Goal: Task Accomplishment & Management: Manage account settings

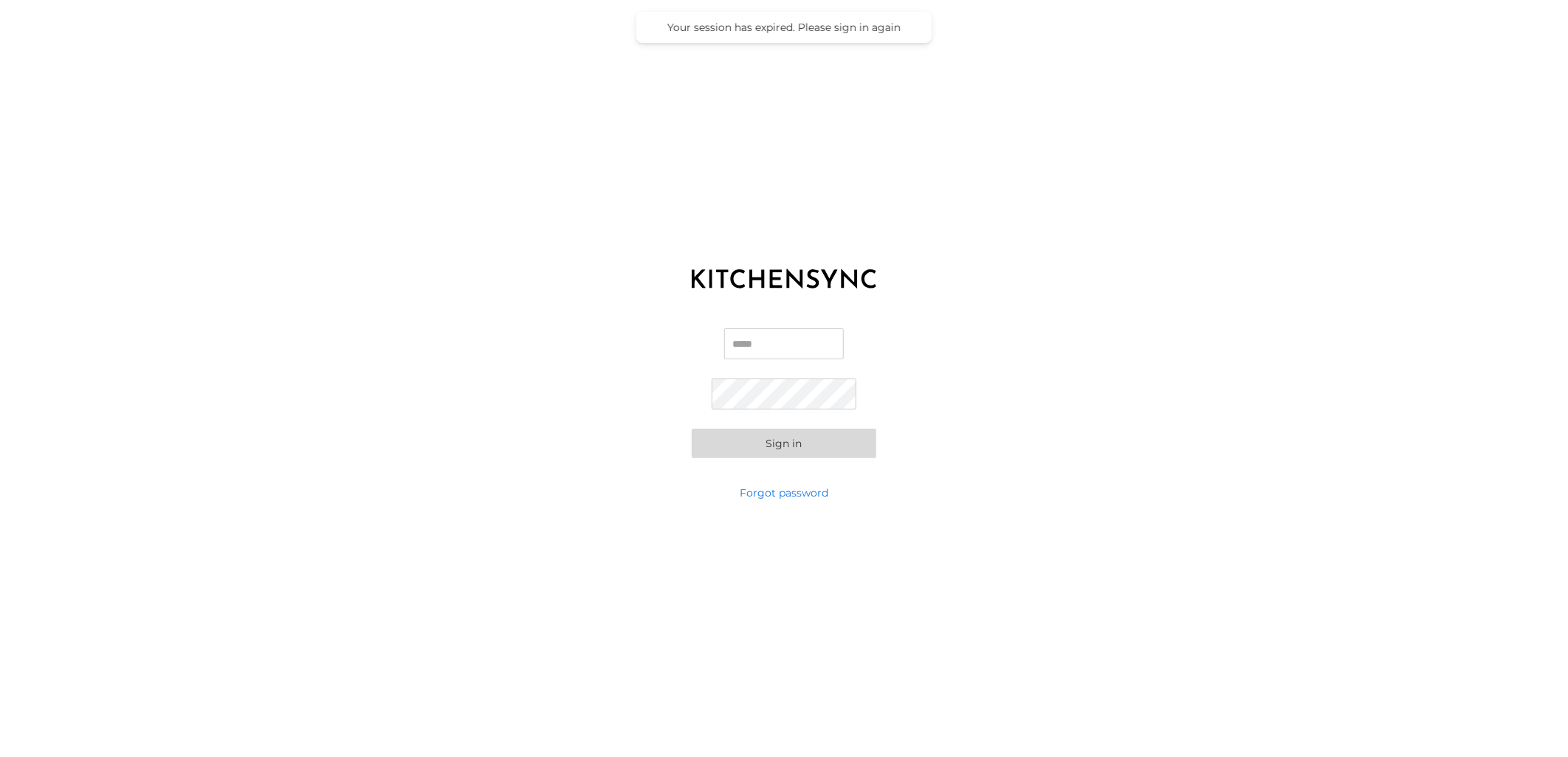
click at [777, 343] on input "Email" at bounding box center [784, 344] width 119 height 31
click at [794, 349] on input "Email" at bounding box center [784, 344] width 119 height 31
type input "**********"
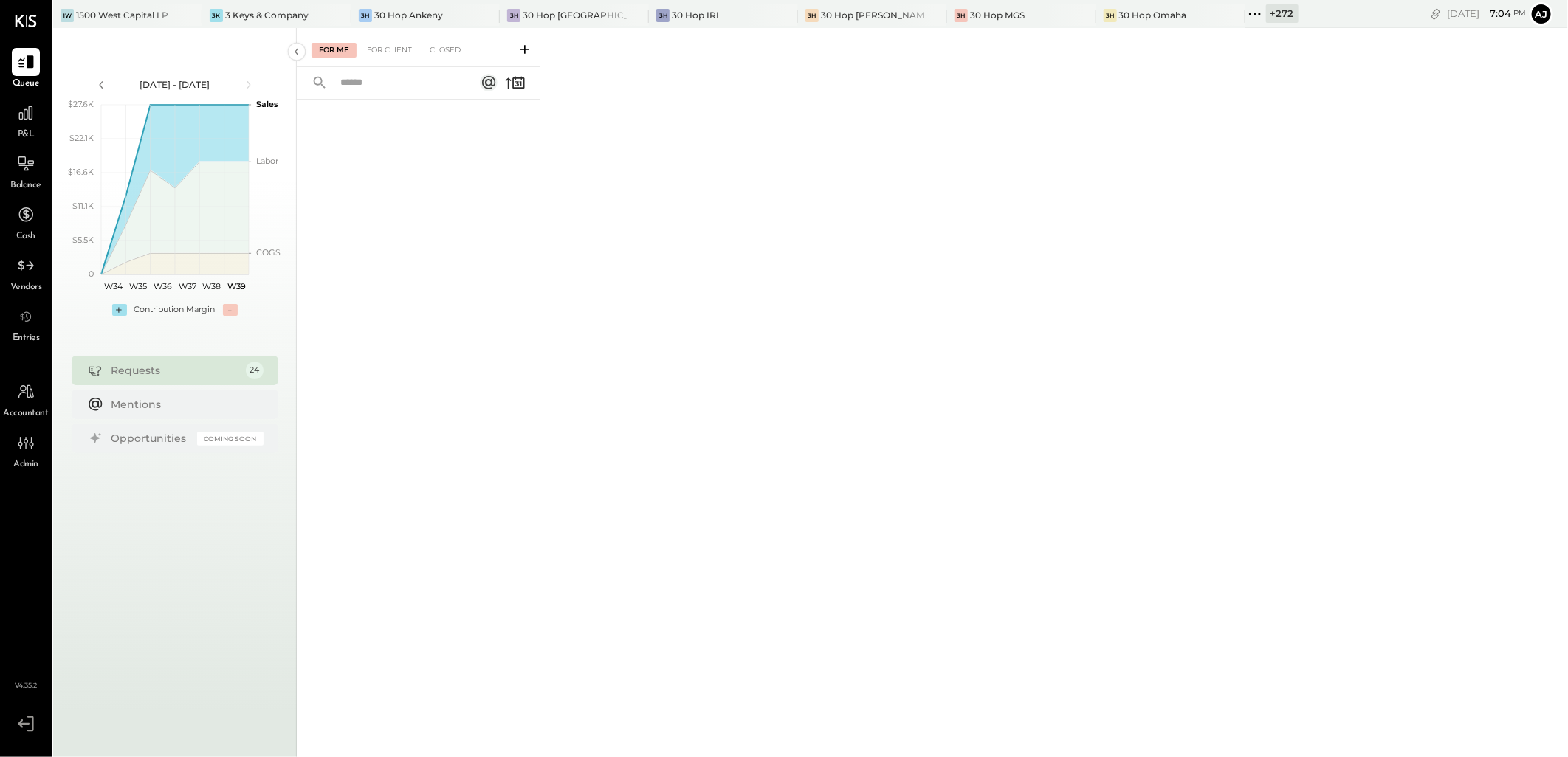
click at [1246, 15] on icon at bounding box center [1255, 14] width 19 height 19
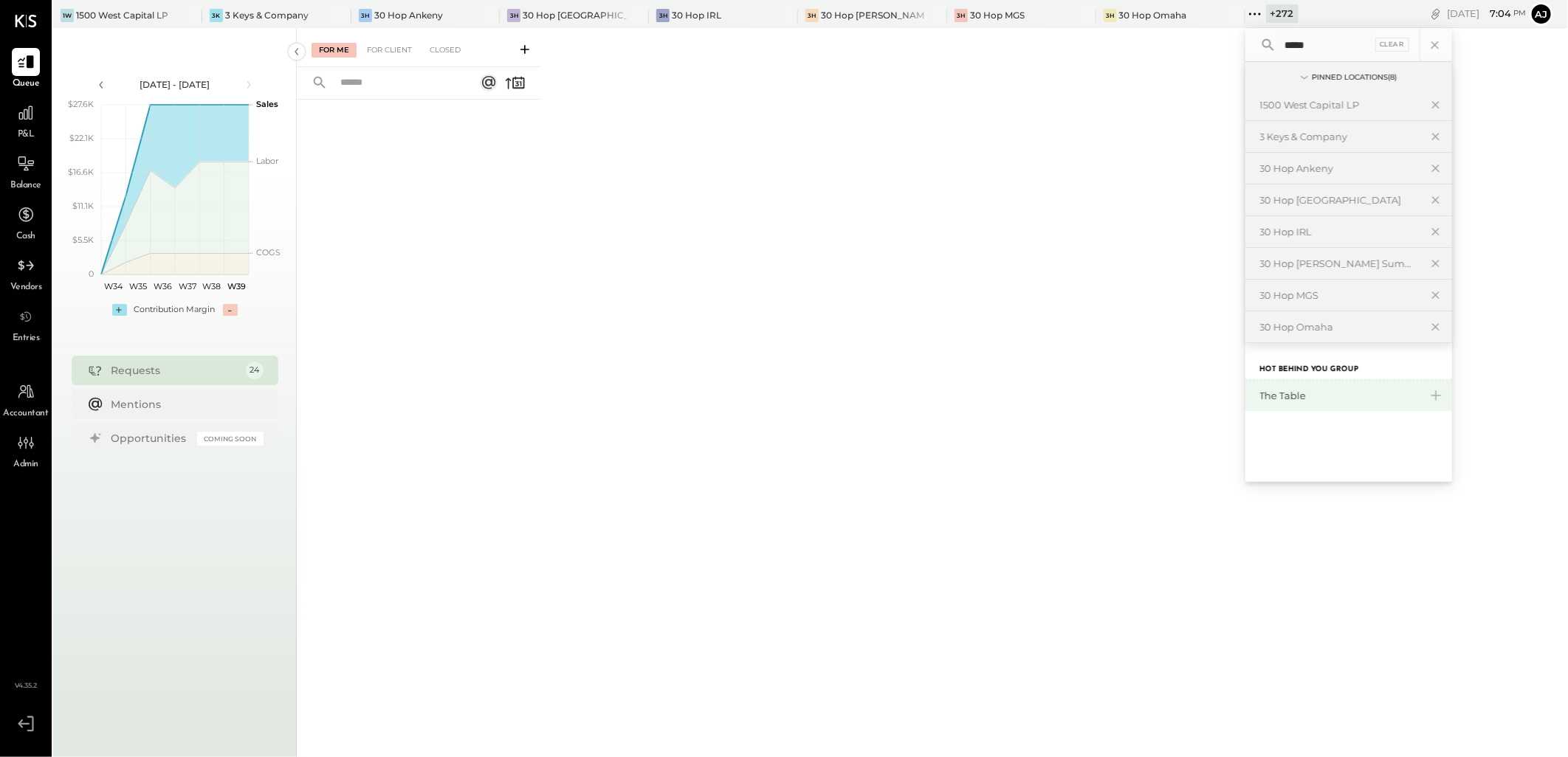
type input "*****"
click at [1261, 395] on div "The Table" at bounding box center [1340, 396] width 160 height 14
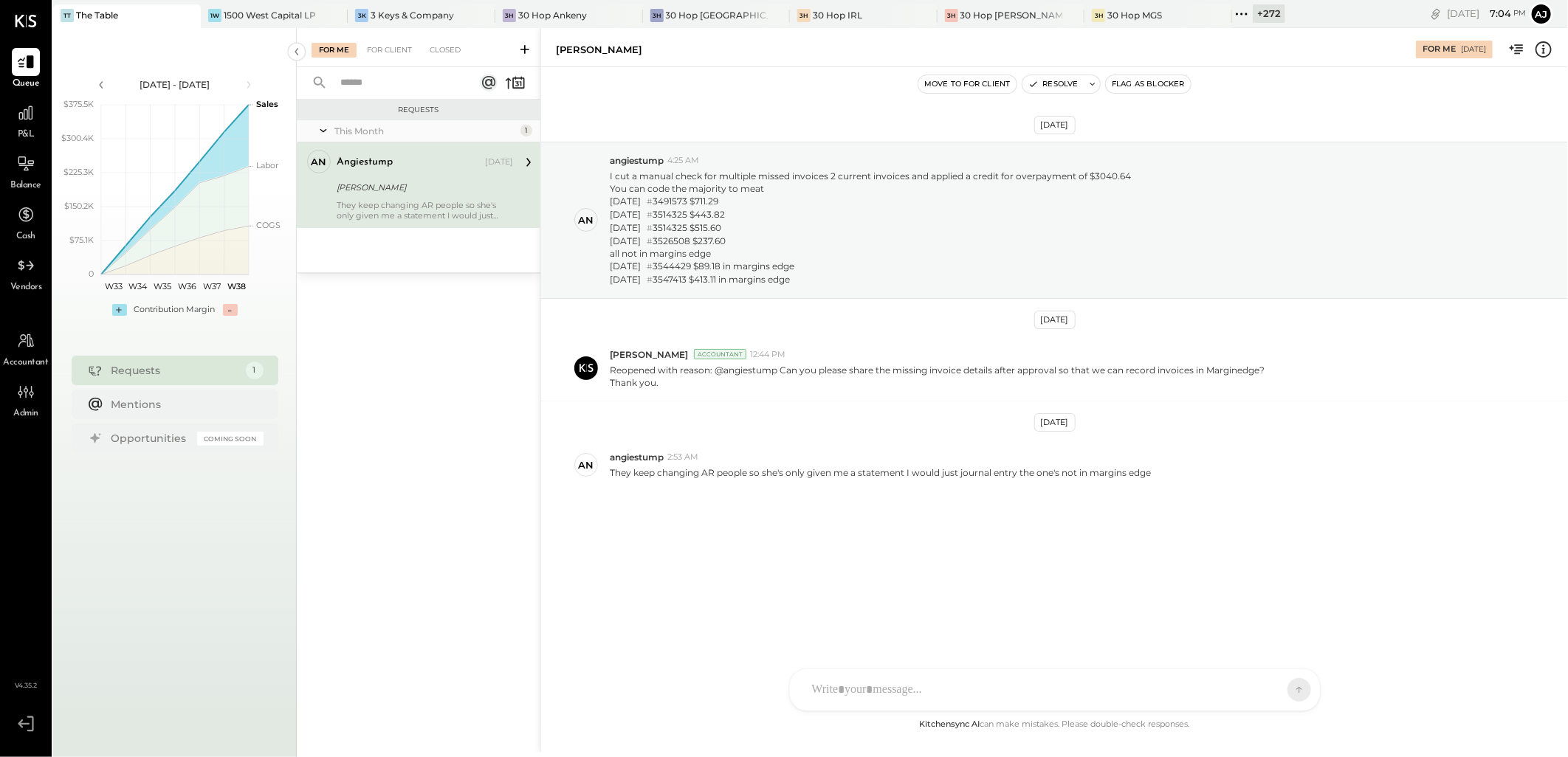
click at [412, 193] on div "[PERSON_NAME]" at bounding box center [422, 187] width 172 height 15
click at [387, 45] on div "For Client" at bounding box center [390, 50] width 60 height 15
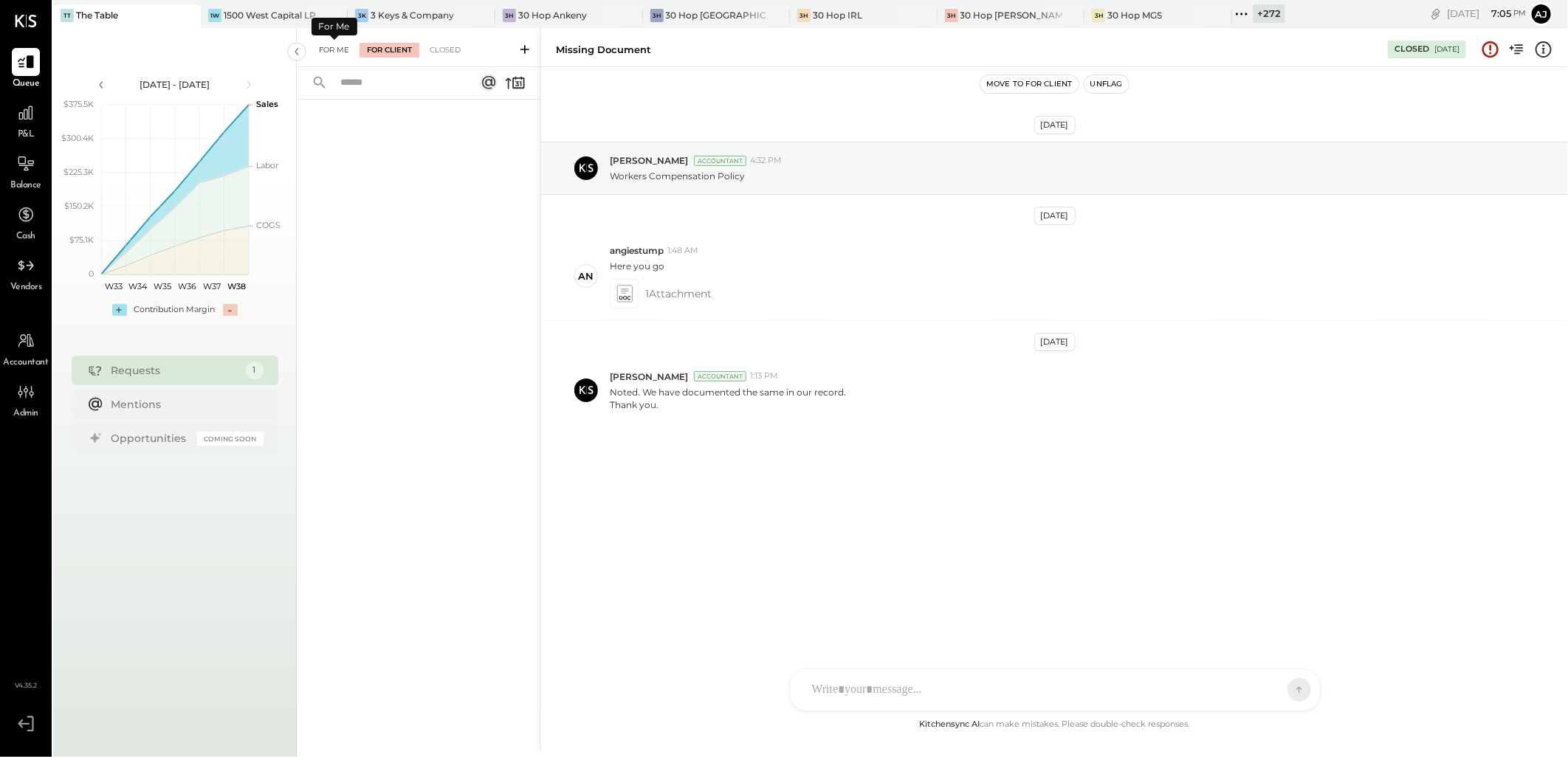
click at [328, 50] on div "For Me" at bounding box center [334, 50] width 45 height 15
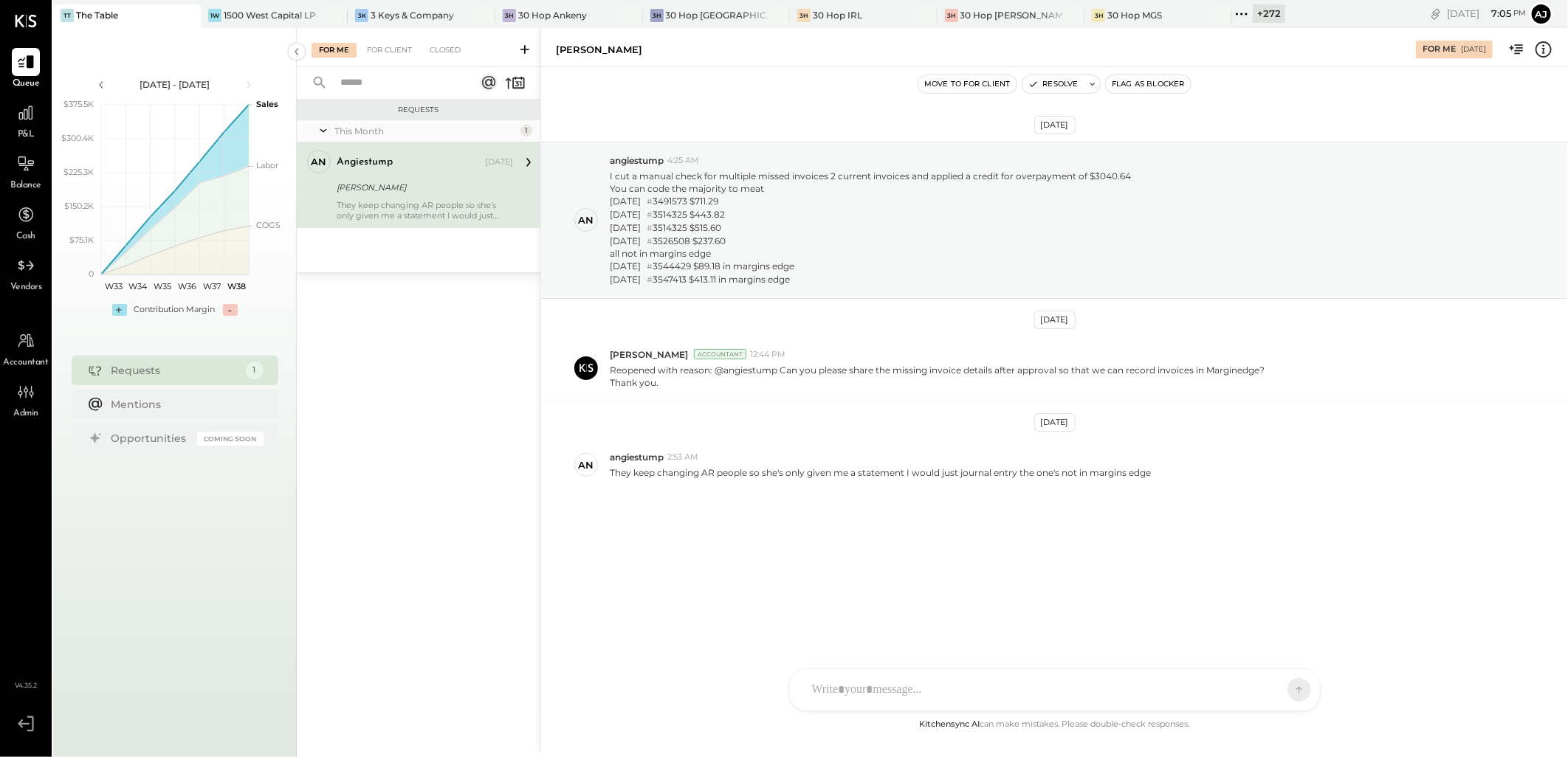
drag, startPoint x: 1183, startPoint y: 19, endPoint x: 1221, endPoint y: 256, distance: 240.0
click at [1232, 19] on icon at bounding box center [1242, 14] width 19 height 19
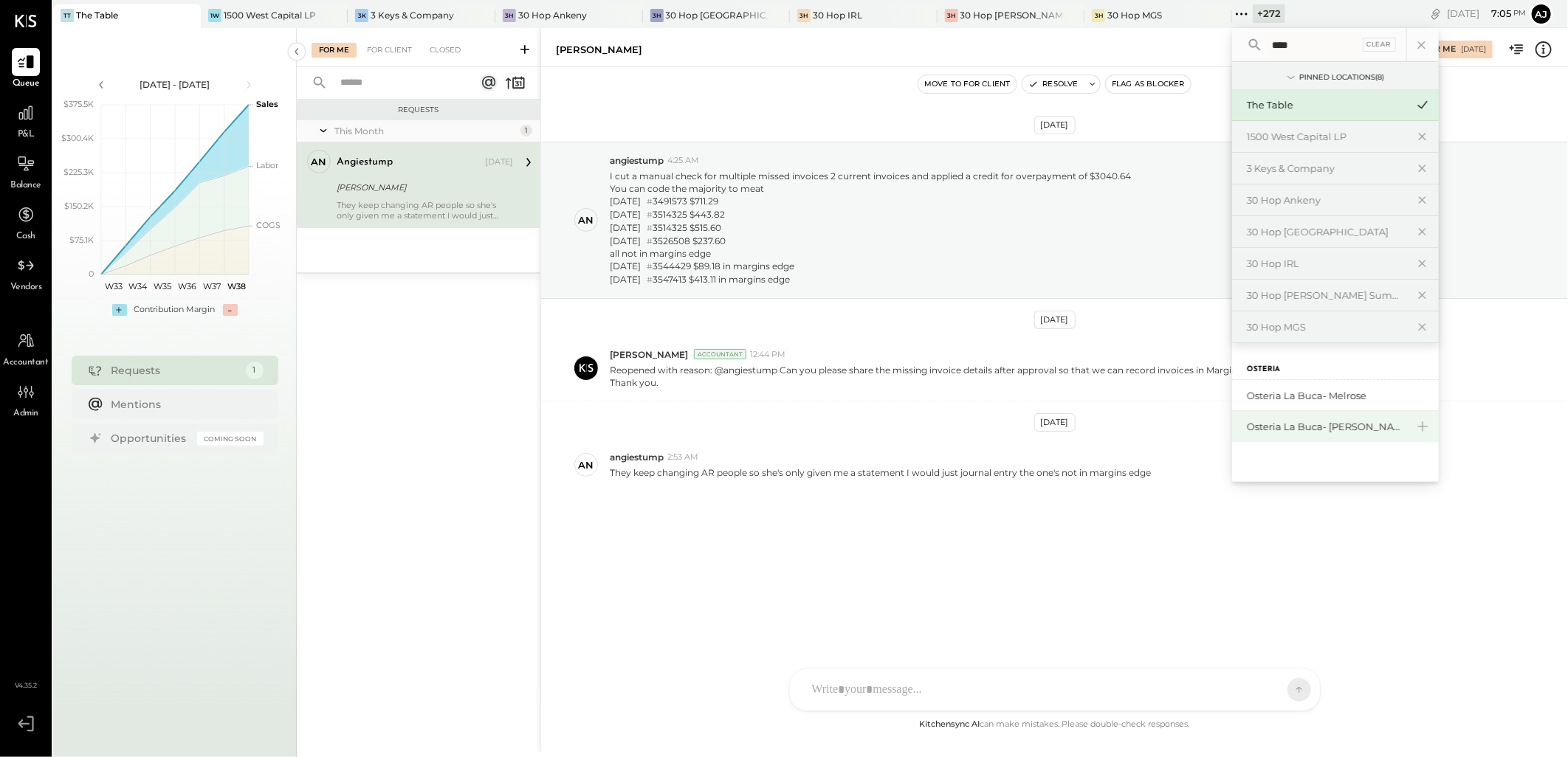
type input "****"
click at [1273, 434] on div "Osteria La Buca- [PERSON_NAME][GEOGRAPHIC_DATA]" at bounding box center [1335, 427] width 207 height 31
click at [1247, 422] on div "Osteria La Buca- [PERSON_NAME][GEOGRAPHIC_DATA]" at bounding box center [1327, 427] width 160 height 14
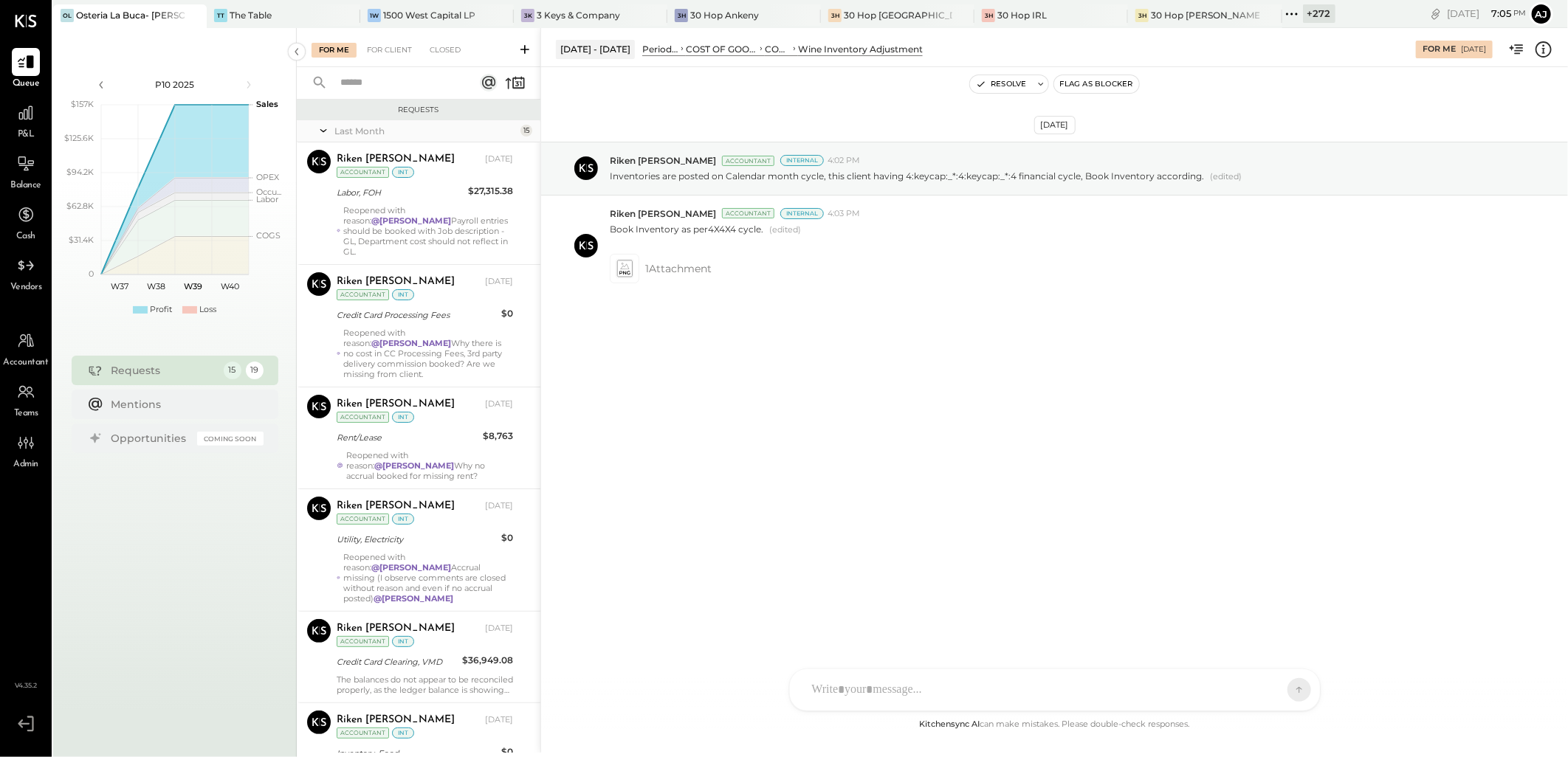
click at [429, 234] on div "Reopened with reason: @[PERSON_NAME] Payroll entries should be booked with Job …" at bounding box center [428, 231] width 170 height 51
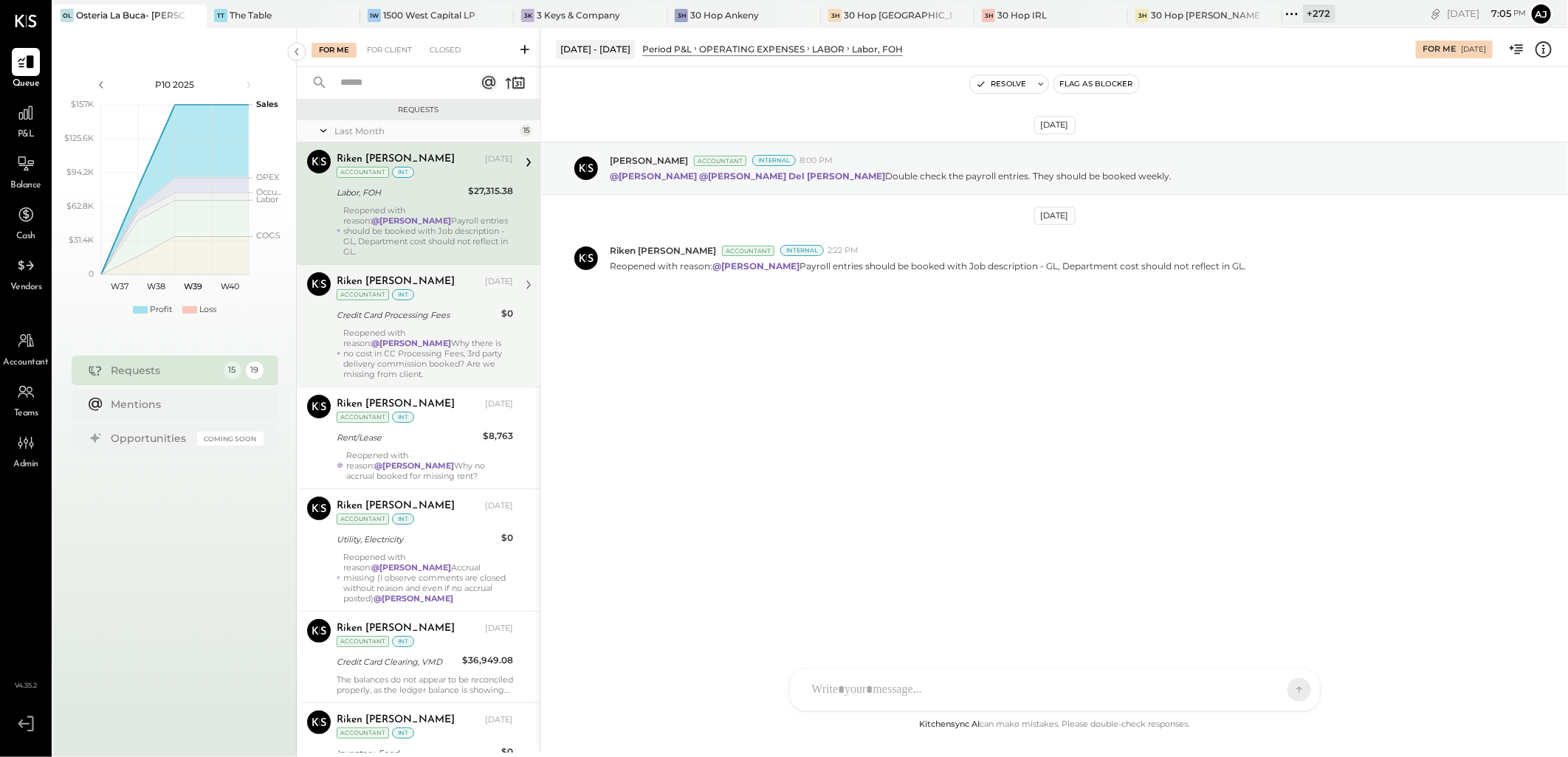
click at [451, 366] on div "Reopened with reason: @[PERSON_NAME] Why there is no cost in CC Processing Fees…" at bounding box center [428, 354] width 170 height 51
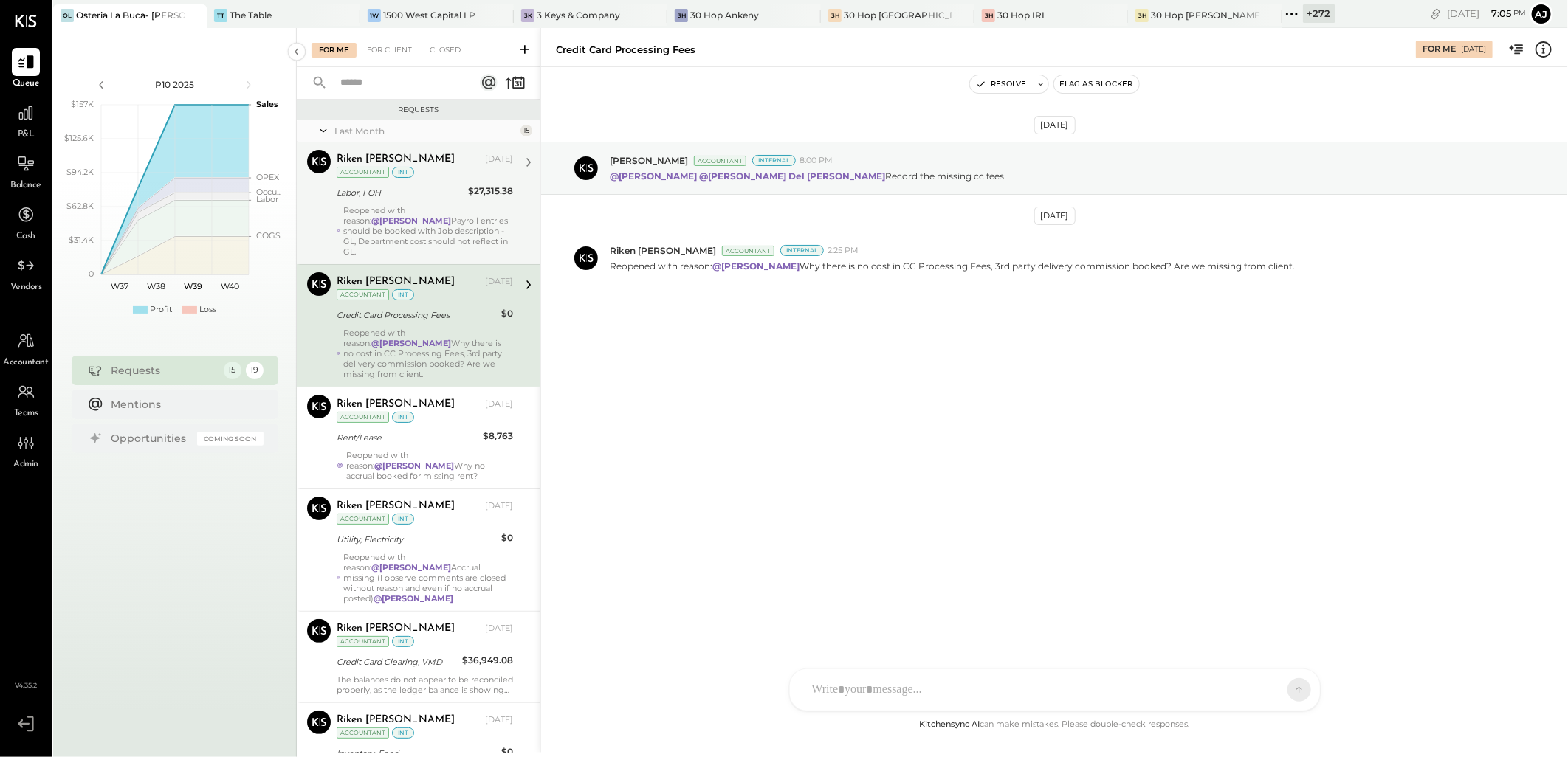
click at [429, 244] on div "Reopened with reason: @[PERSON_NAME] Payroll entries should be booked with Job …" at bounding box center [428, 231] width 170 height 51
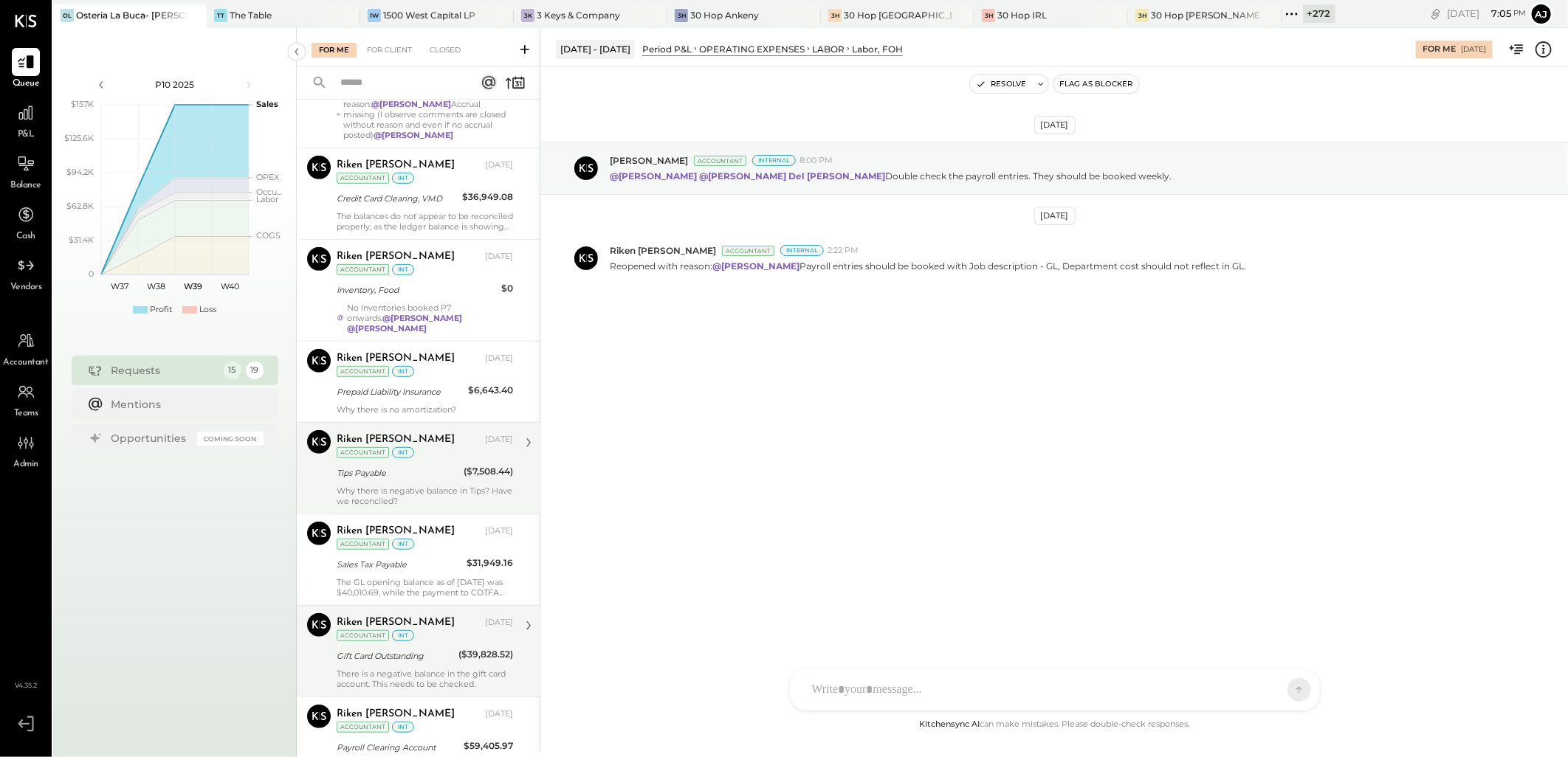
scroll to position [573, 0]
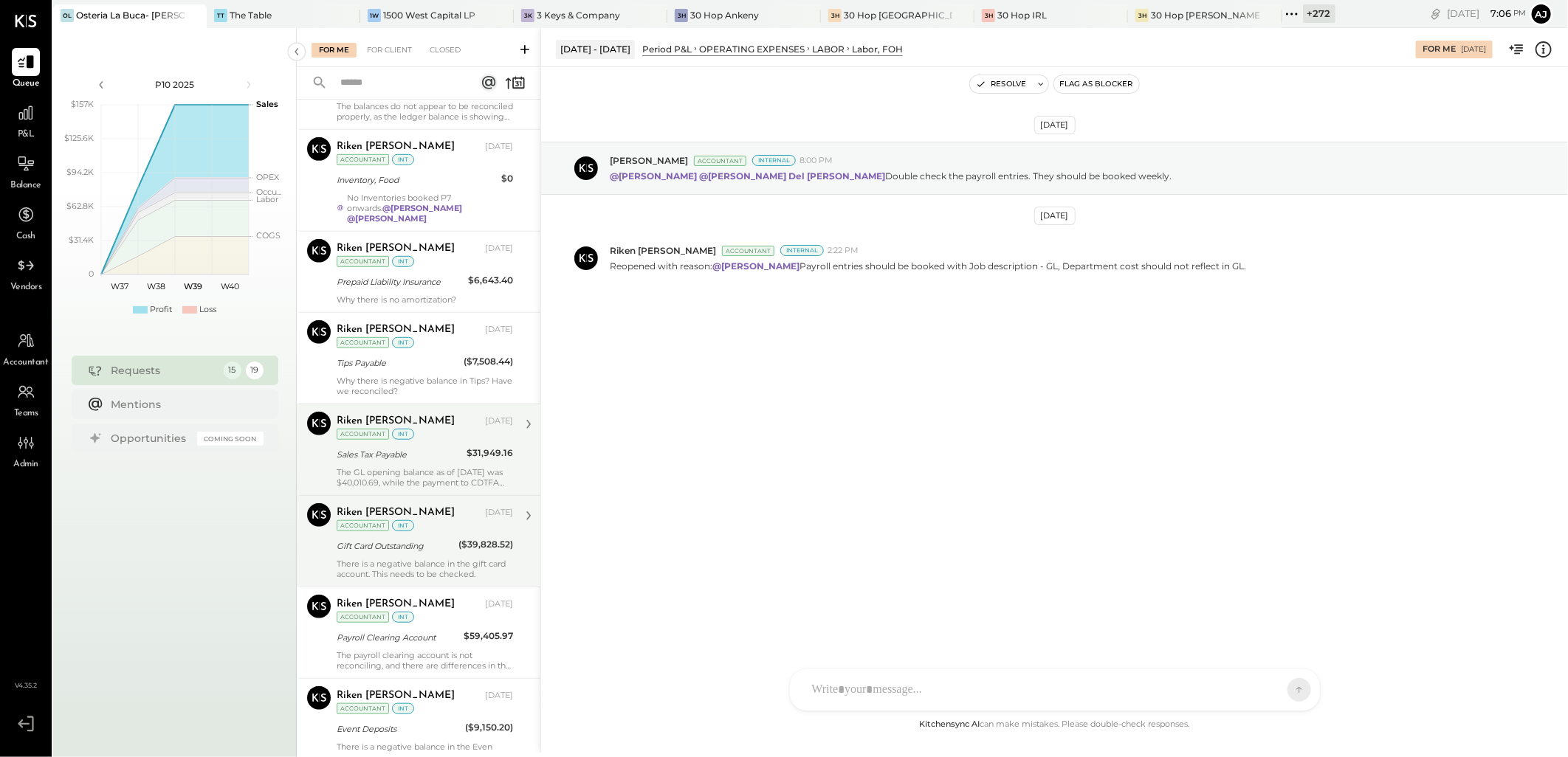
click at [426, 467] on div "The GL opening balance as of [DATE] was $40,010.69, while the payment to CDTFA …" at bounding box center [425, 477] width 177 height 21
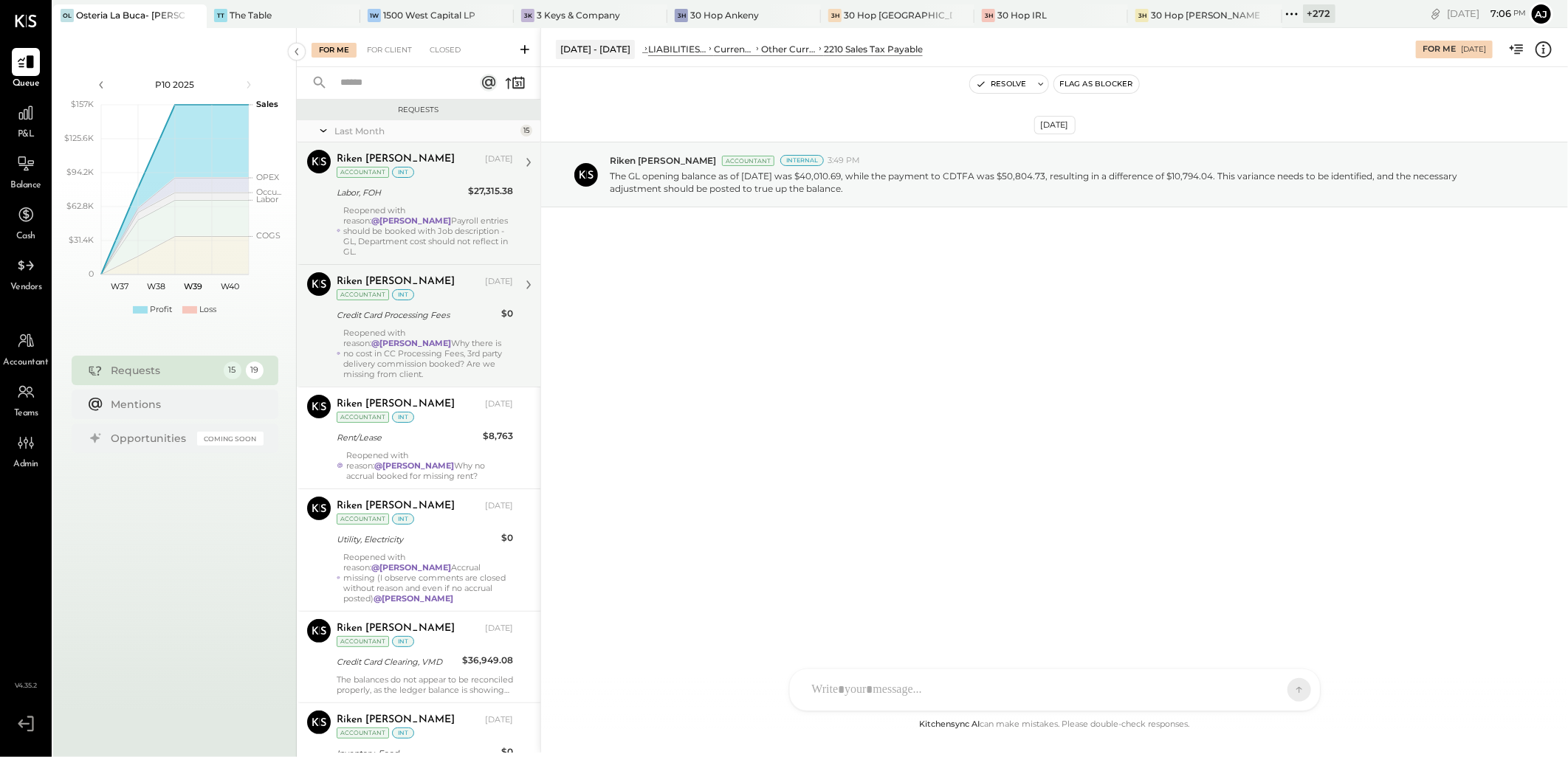
click at [409, 233] on div "Reopened with reason: @[PERSON_NAME] Payroll entries should be booked with Job …" at bounding box center [428, 231] width 170 height 51
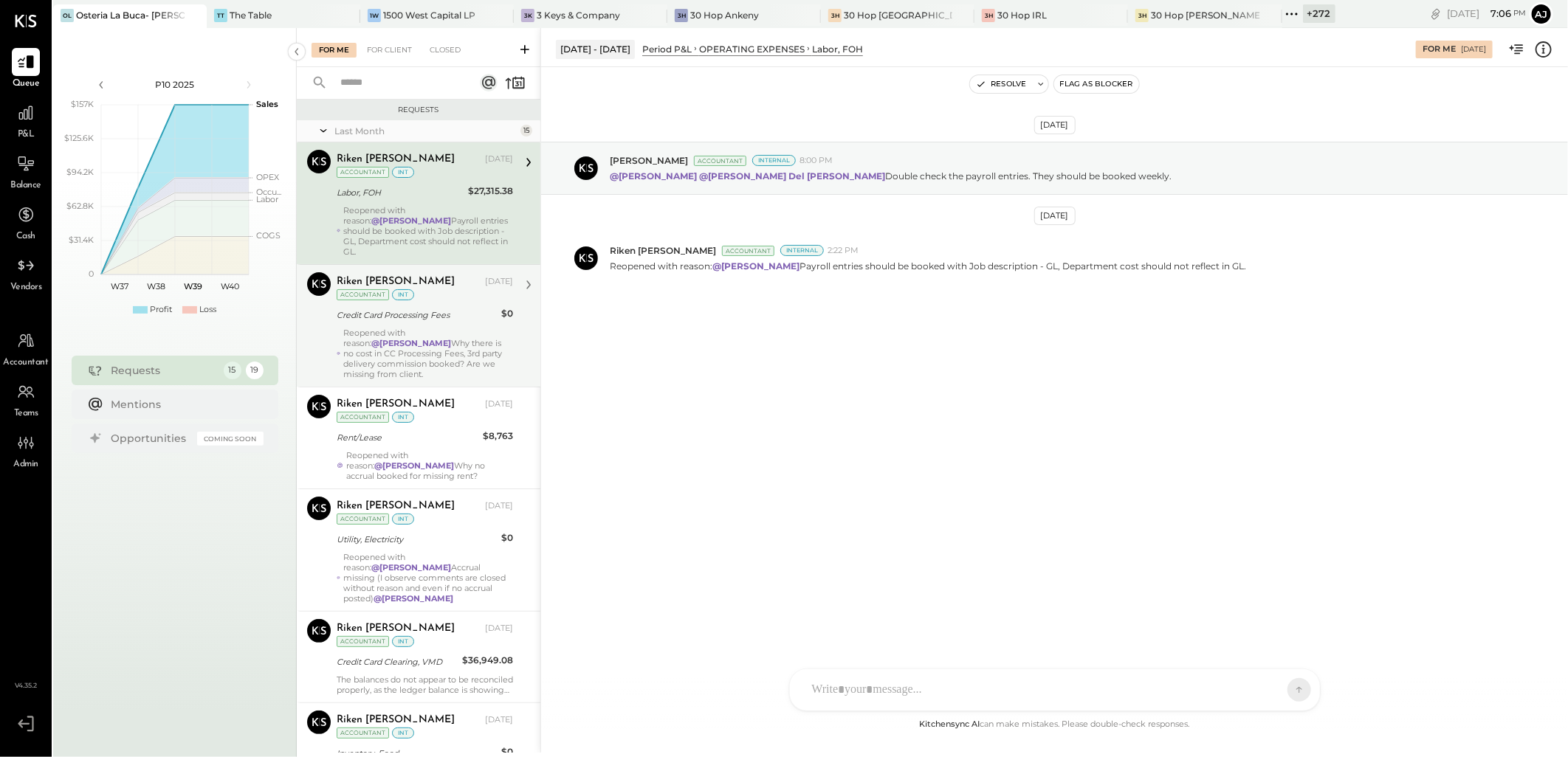
click at [429, 348] on div "Reopened with reason: @[PERSON_NAME] Why there is no cost in CC Processing Fees…" at bounding box center [428, 354] width 170 height 51
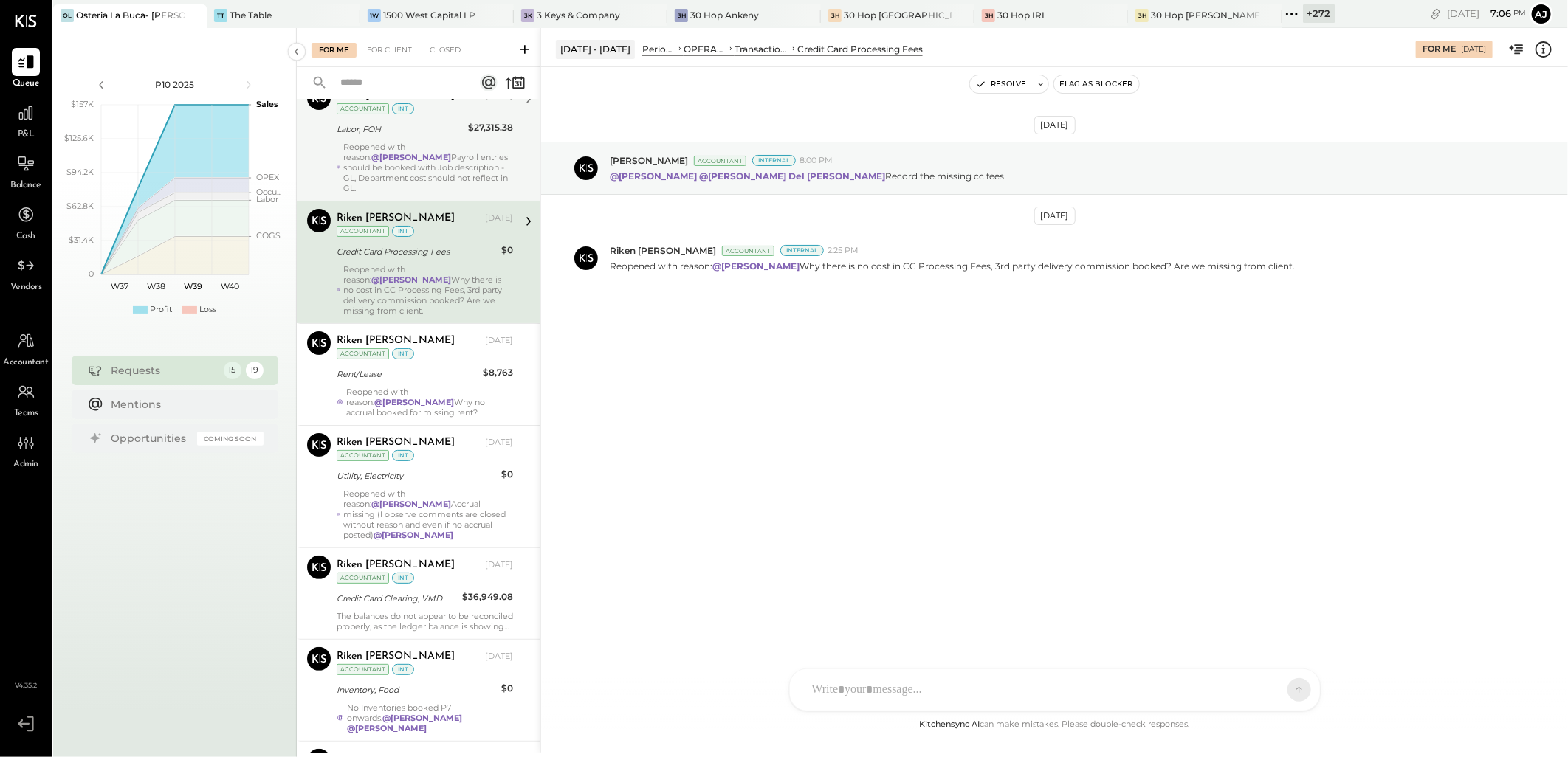
scroll to position [164, 0]
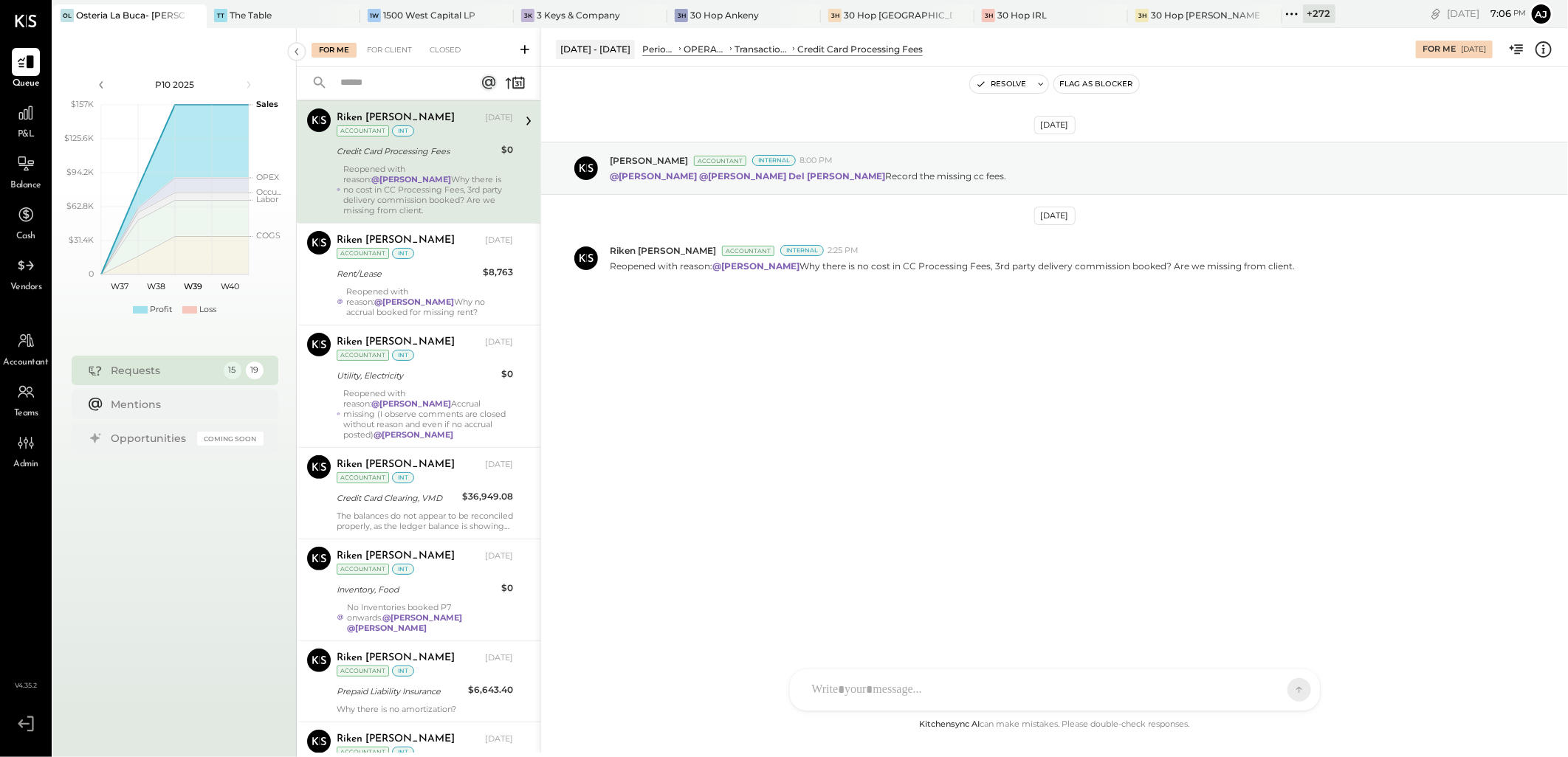
click at [429, 348] on div "Riken [PERSON_NAME]" at bounding box center [409, 342] width 145 height 15
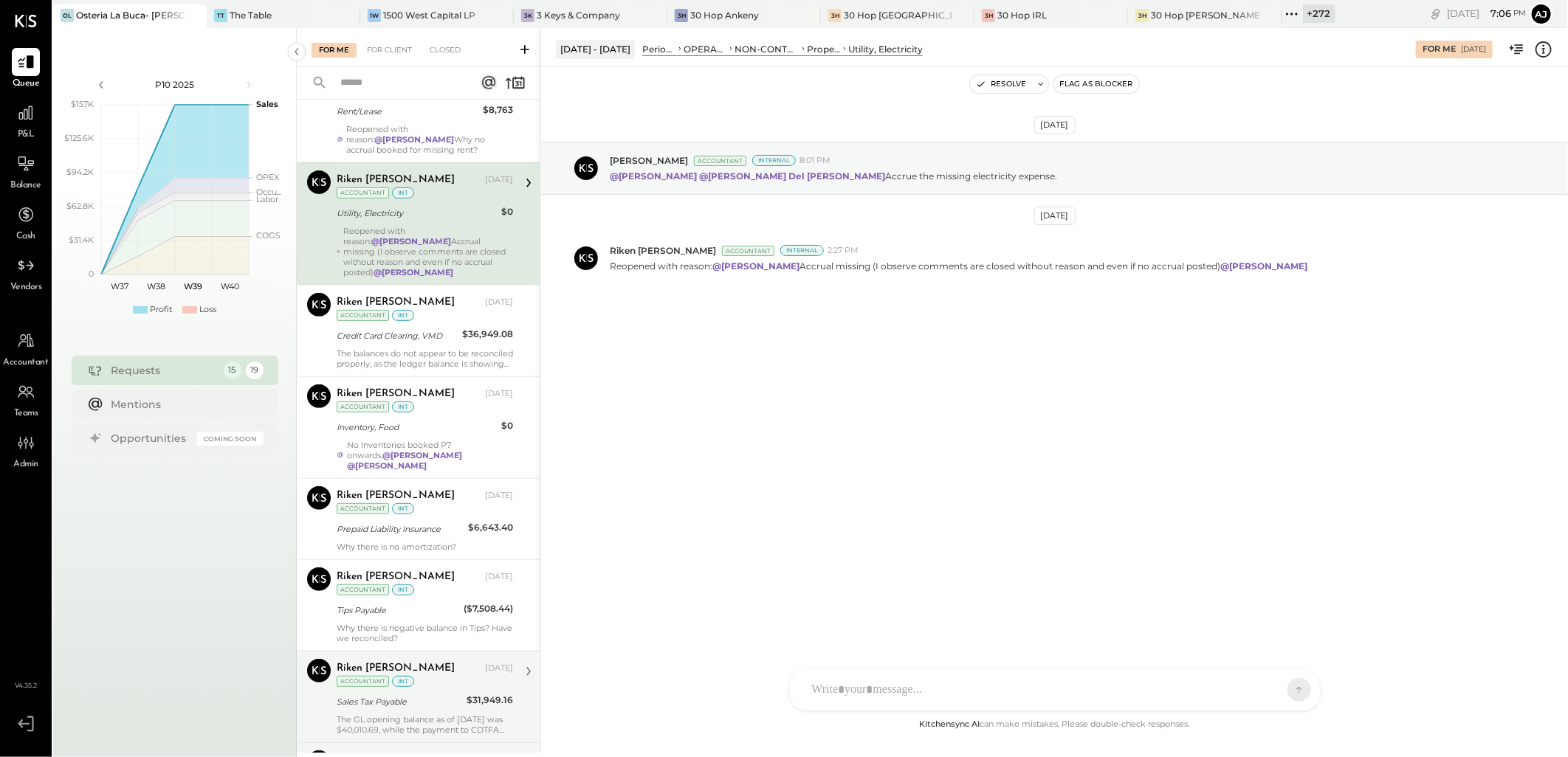
scroll to position [328, 0]
click at [429, 348] on div "The balances do not appear to be reconciled properly, as the ledger balance is …" at bounding box center [425, 357] width 177 height 21
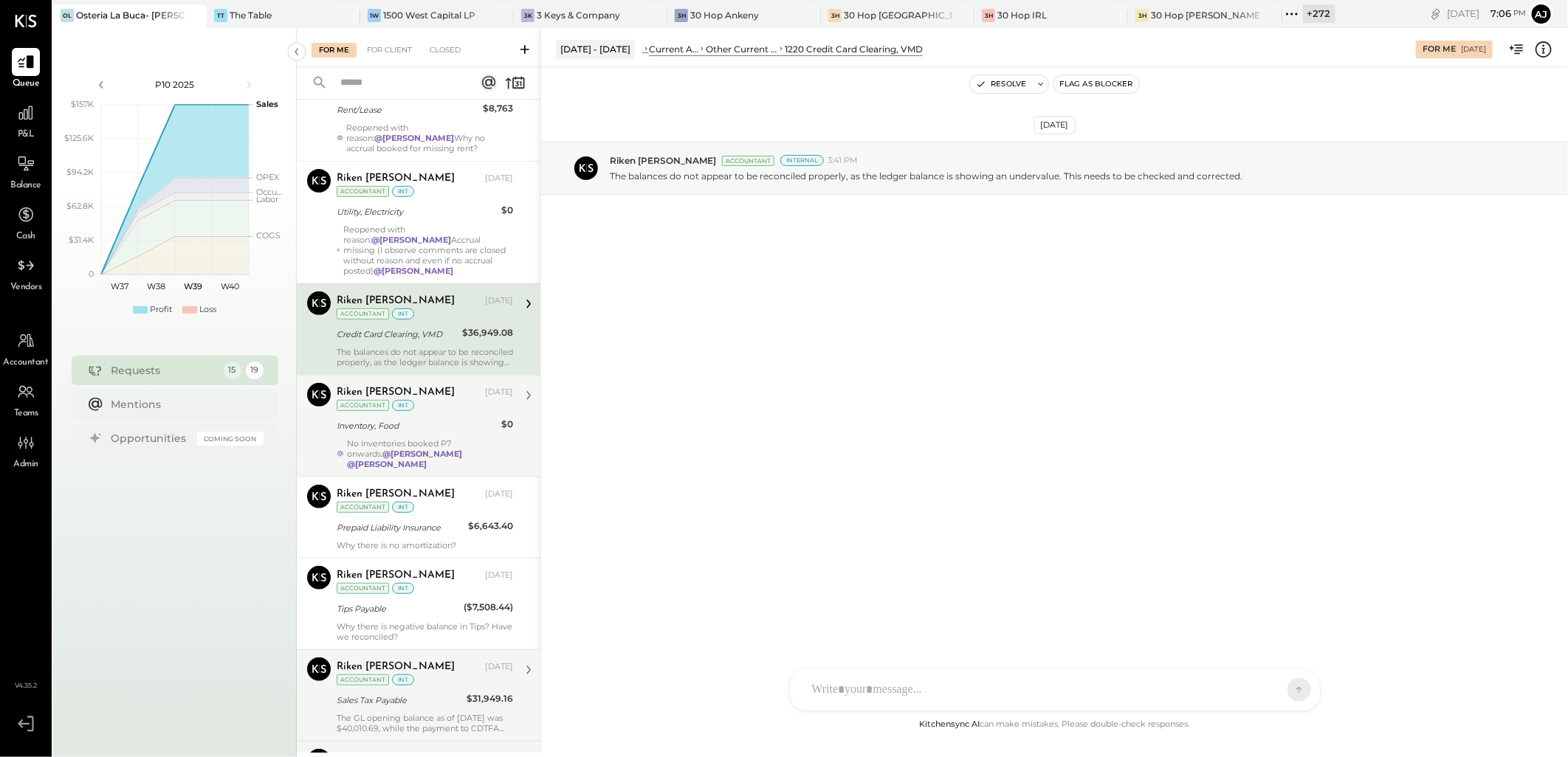
click at [426, 426] on div "Inventory, Food" at bounding box center [416, 426] width 161 height 15
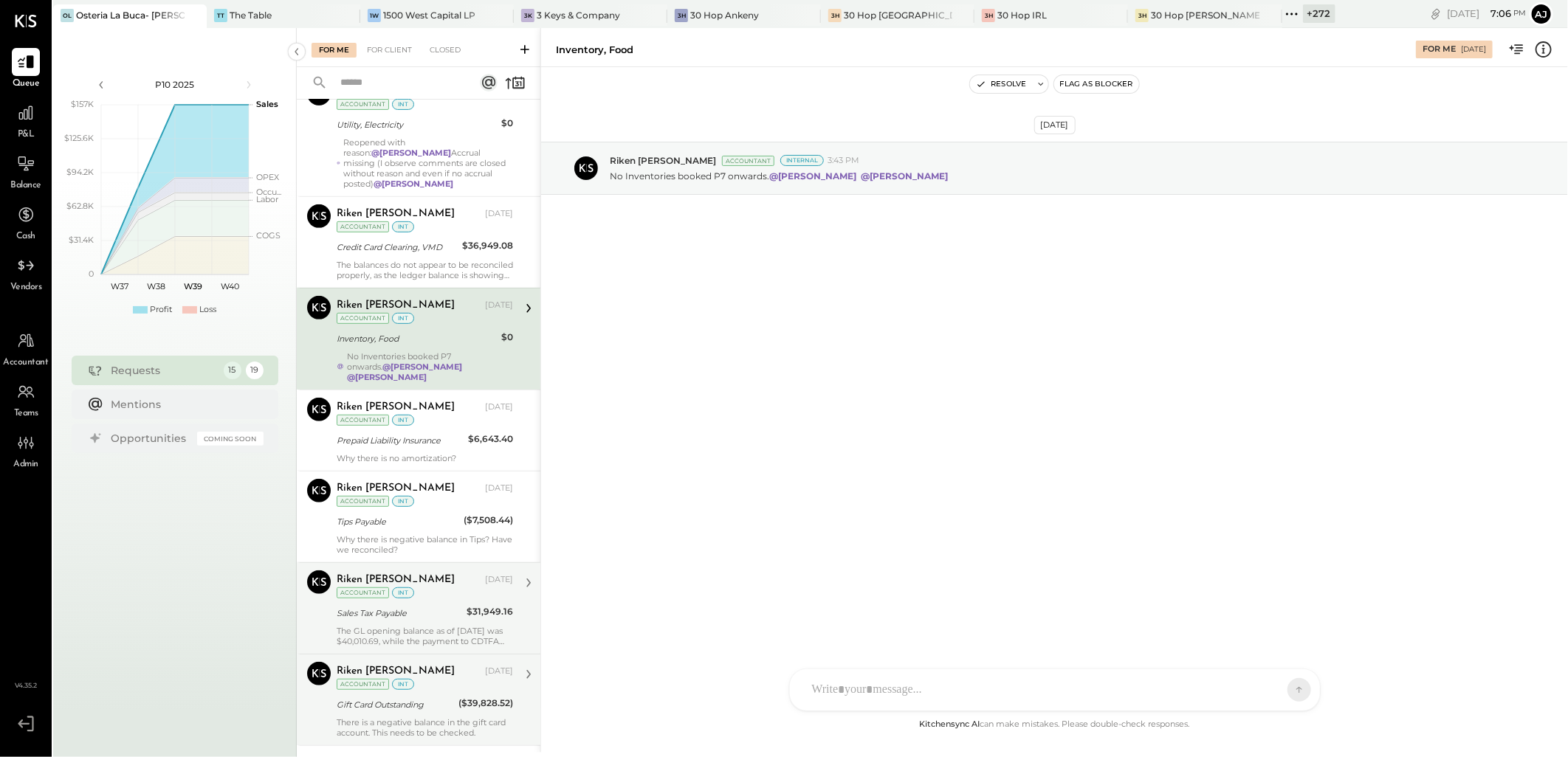
scroll to position [492, 0]
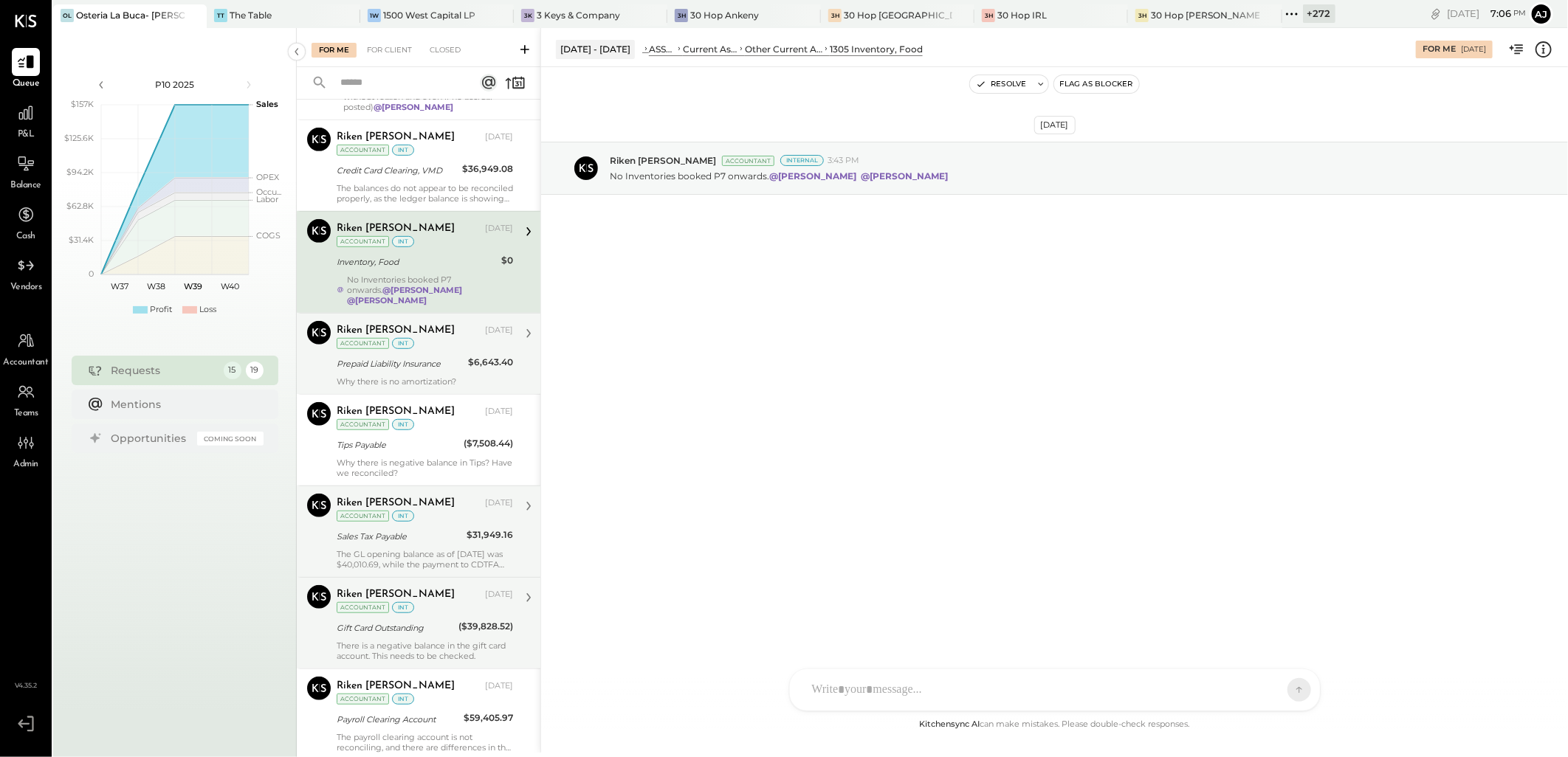
click at [440, 377] on div "Why there is no amortization?" at bounding box center [425, 382] width 177 height 10
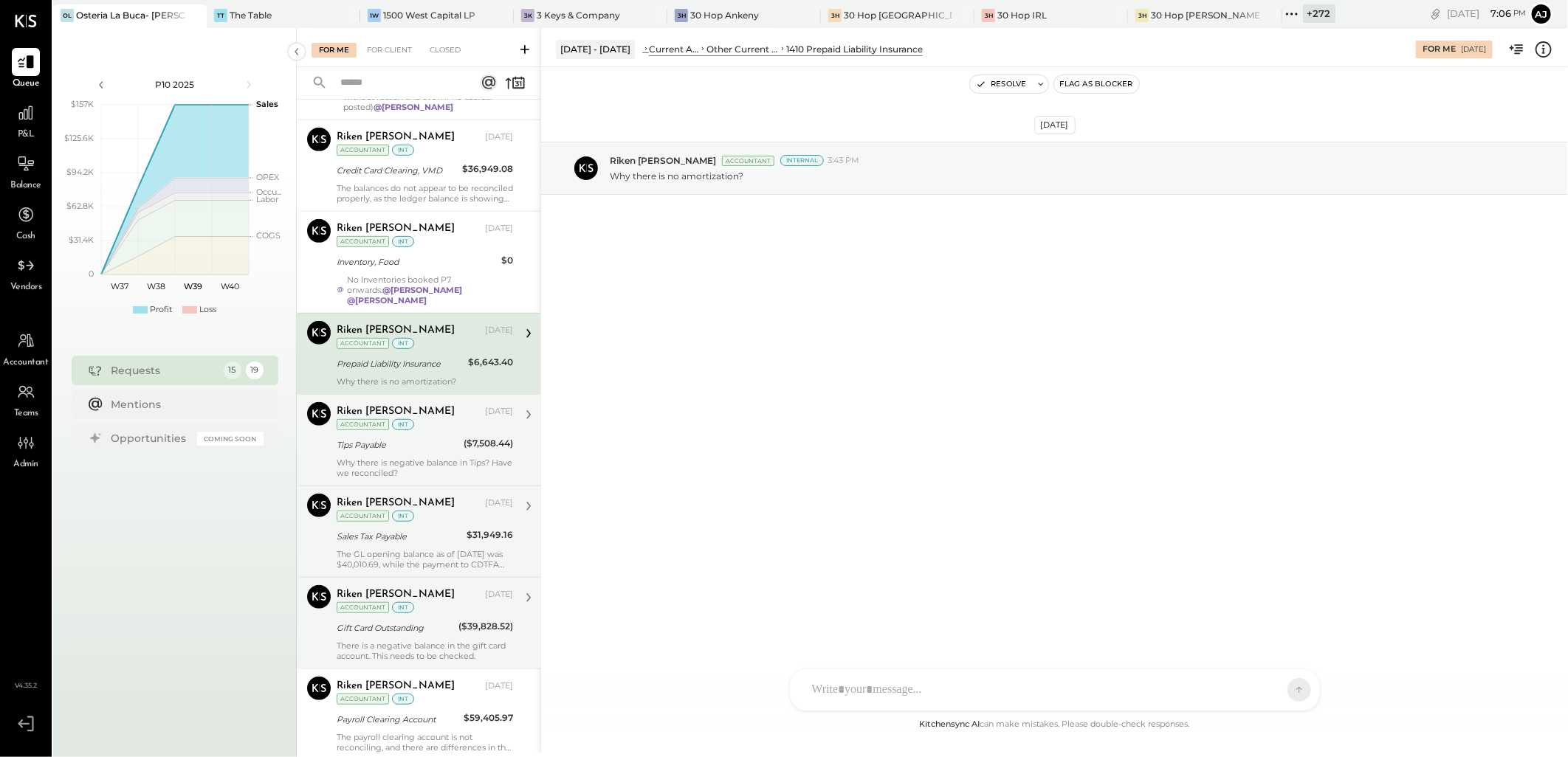
click at [437, 419] on div "Riken [PERSON_NAME] [DATE] Accountant int" at bounding box center [425, 417] width 177 height 30
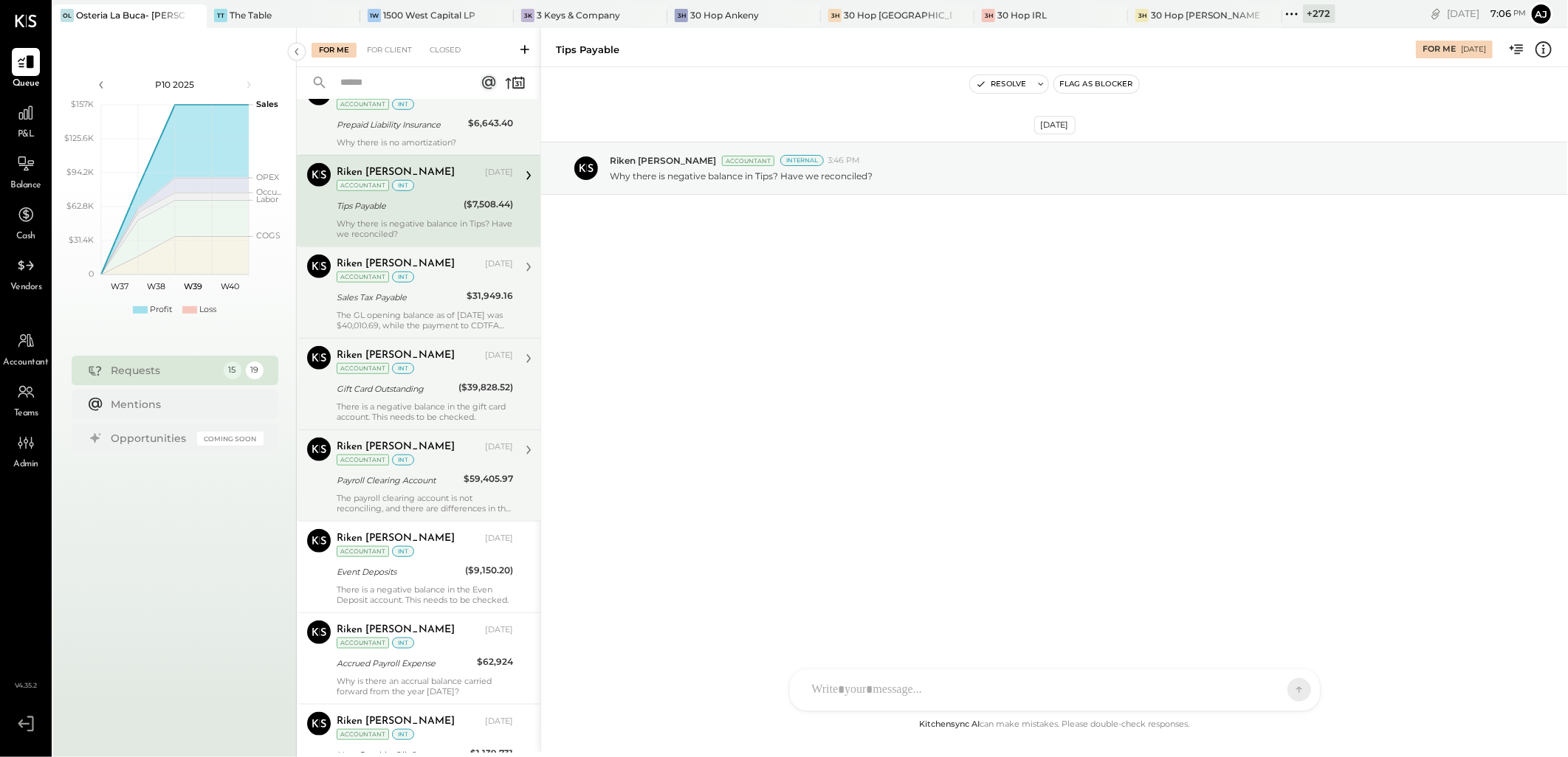
scroll to position [738, 0]
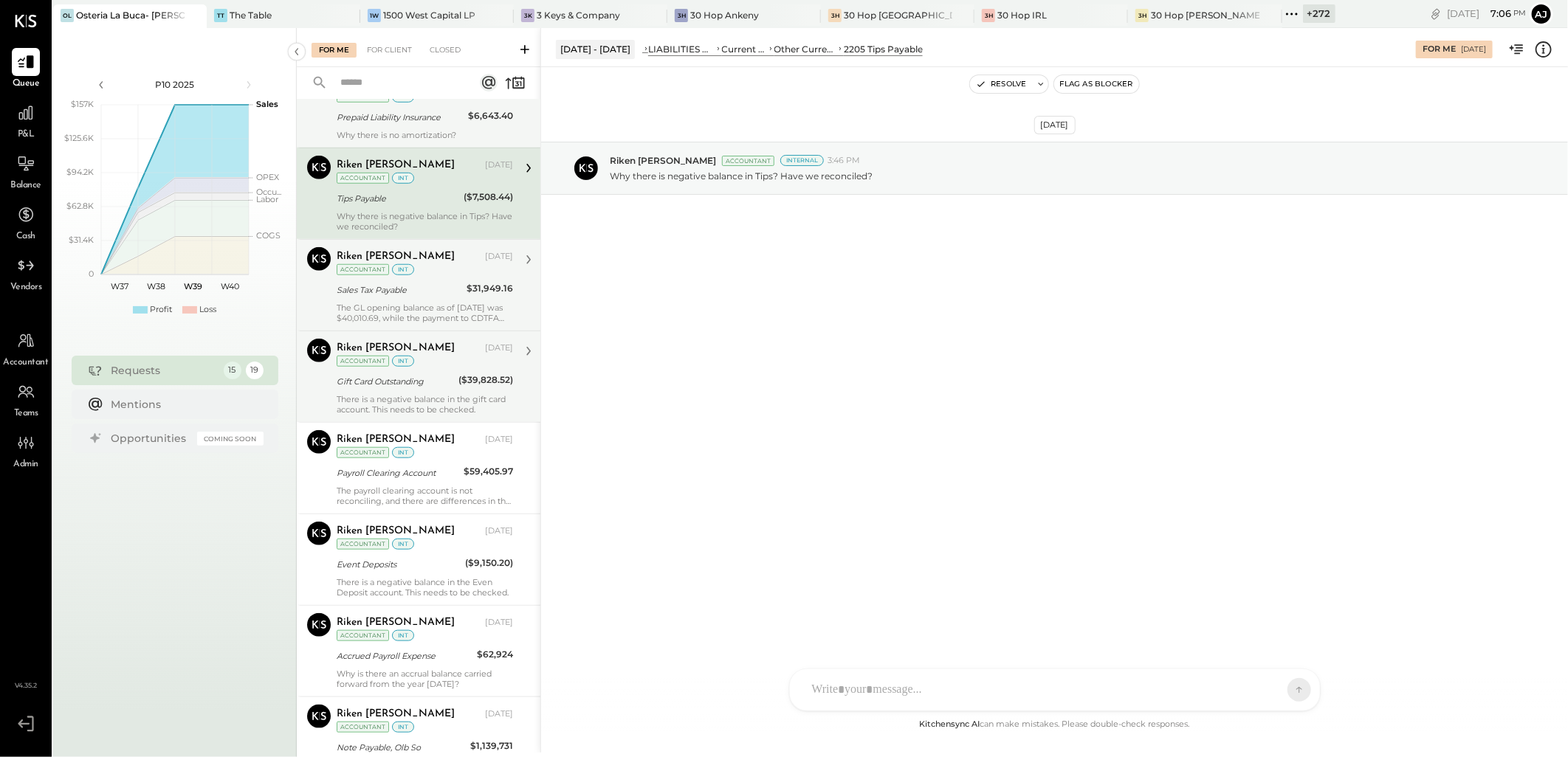
click at [425, 397] on div "There is a negative balance in the gift card account. This needs to be checked." at bounding box center [425, 404] width 177 height 21
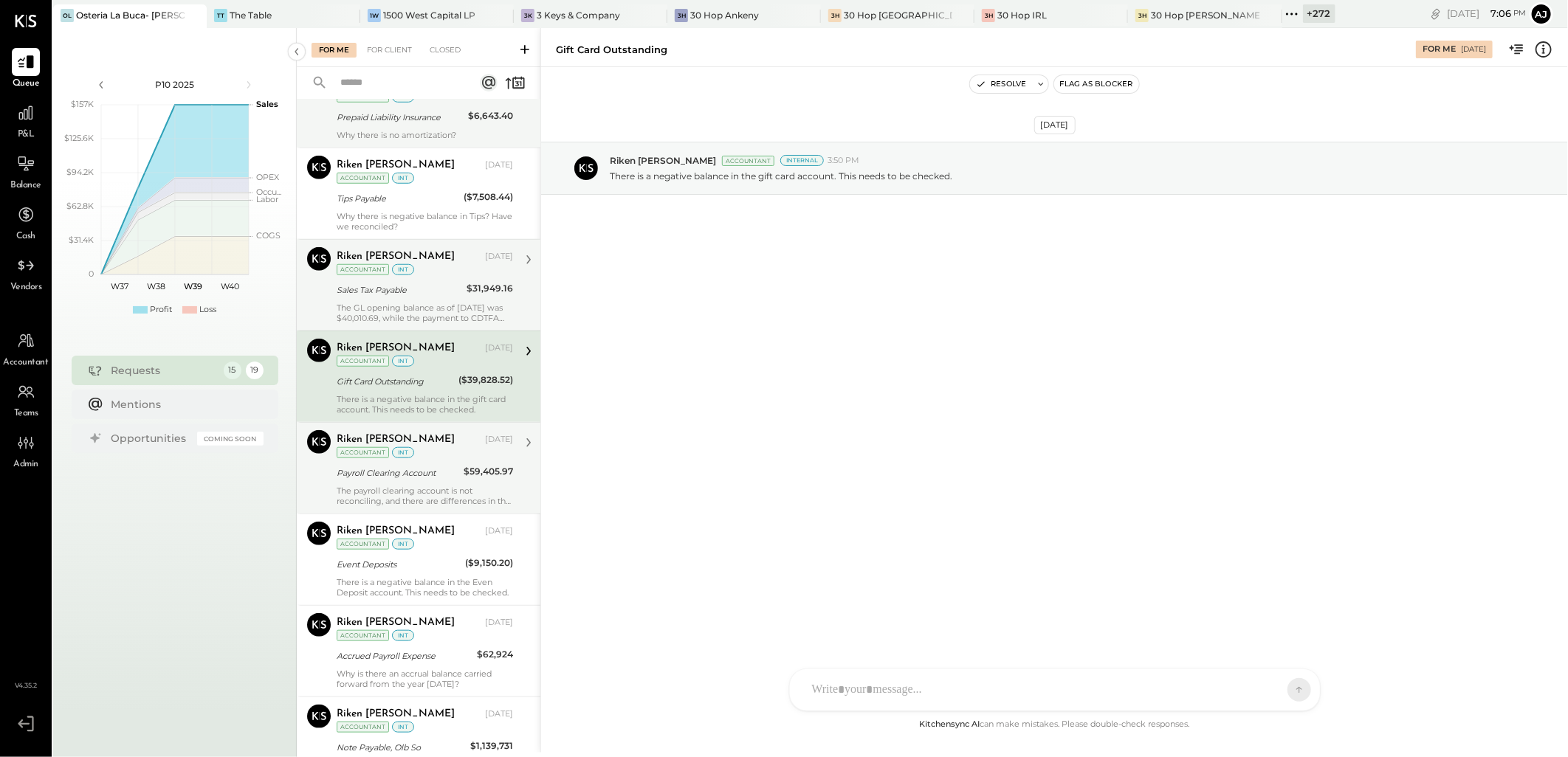
click at [440, 449] on div "Riken [PERSON_NAME] [DATE] Accountant int" at bounding box center [425, 445] width 177 height 30
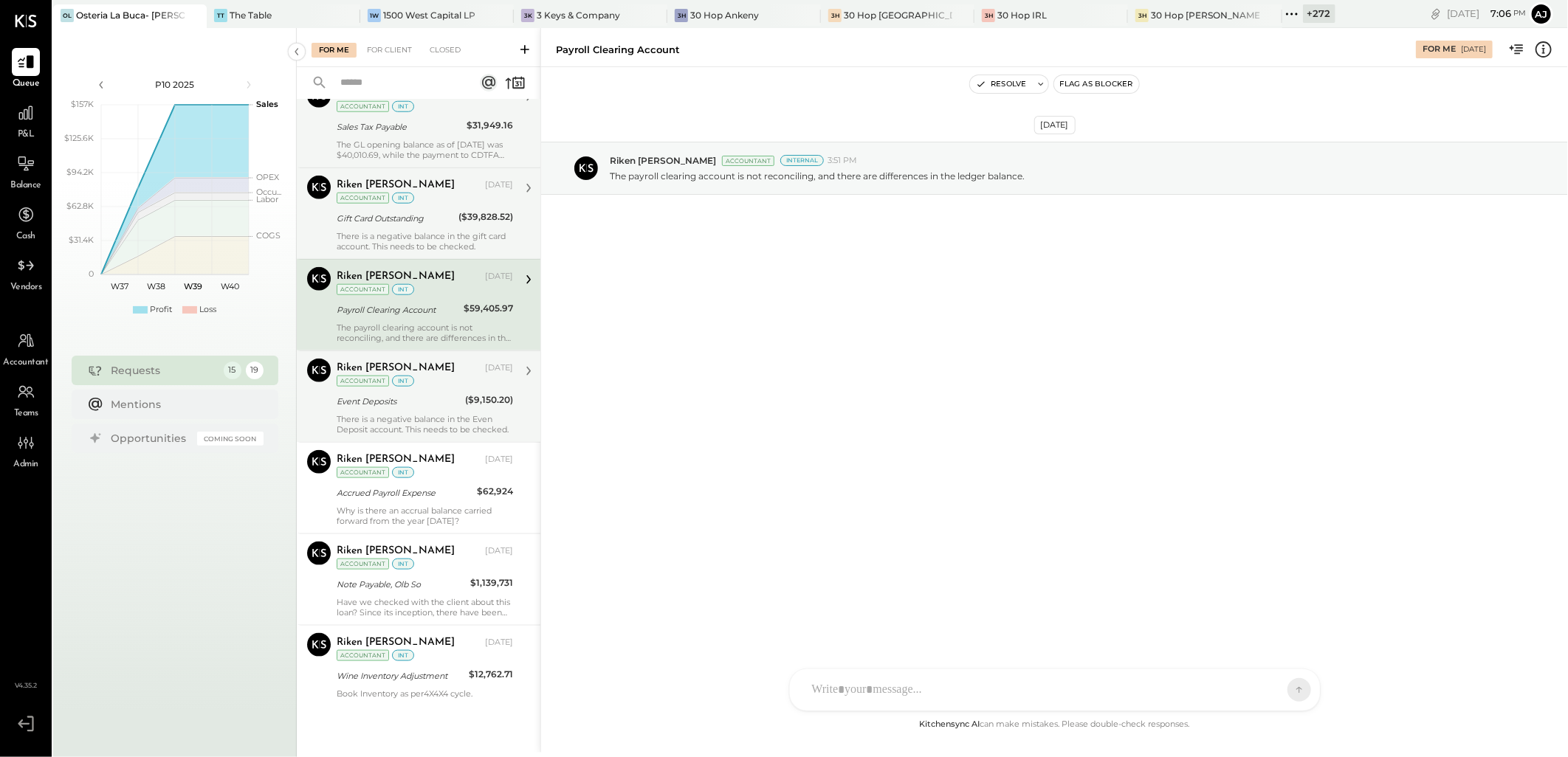
scroll to position [902, 0]
click at [431, 415] on div "There is a negative balance in the Even Deposit account. This needs to be check…" at bounding box center [425, 424] width 177 height 21
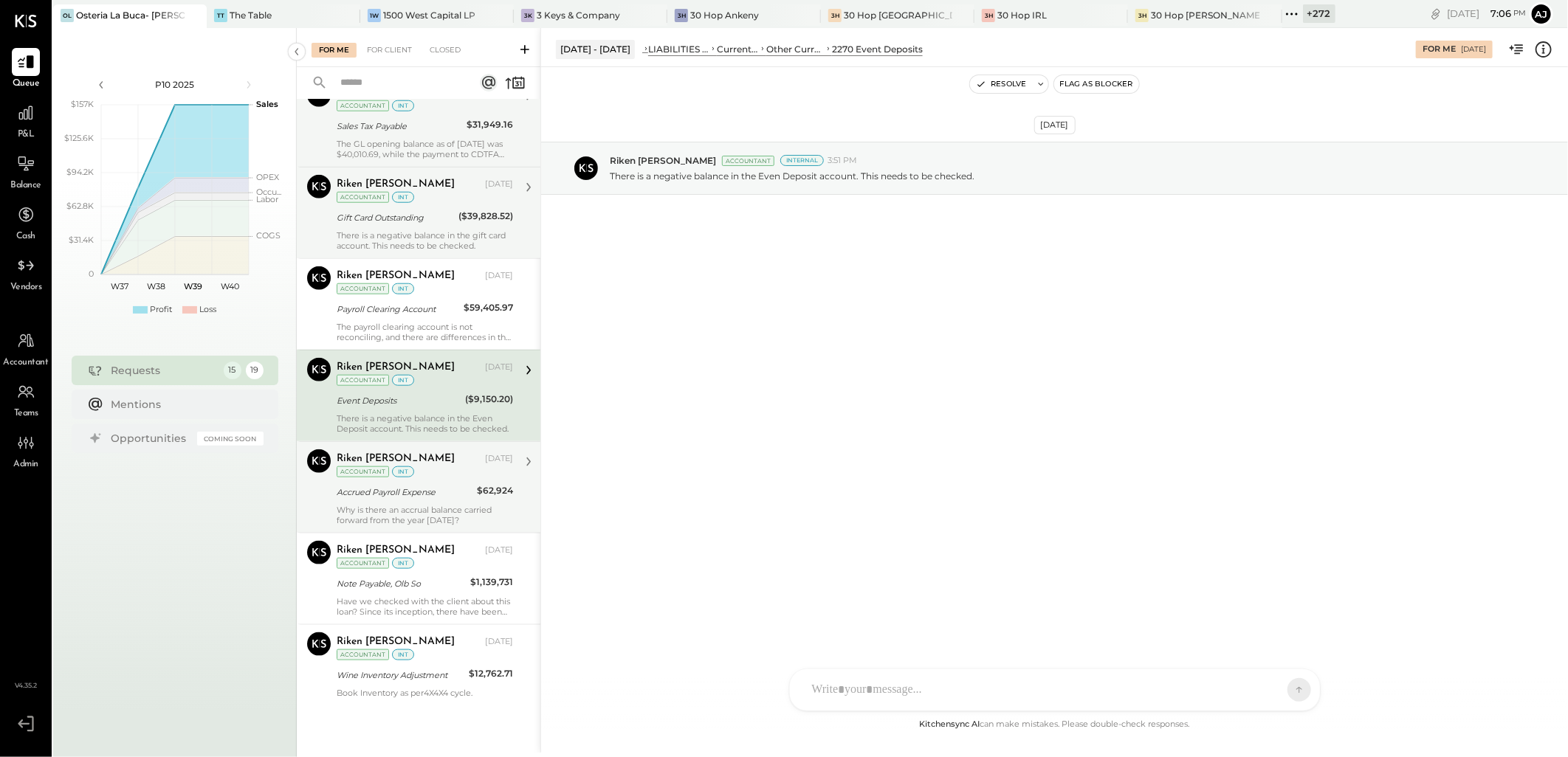
click at [446, 461] on div "Riken [PERSON_NAME] [DATE] Accountant int" at bounding box center [425, 464] width 177 height 30
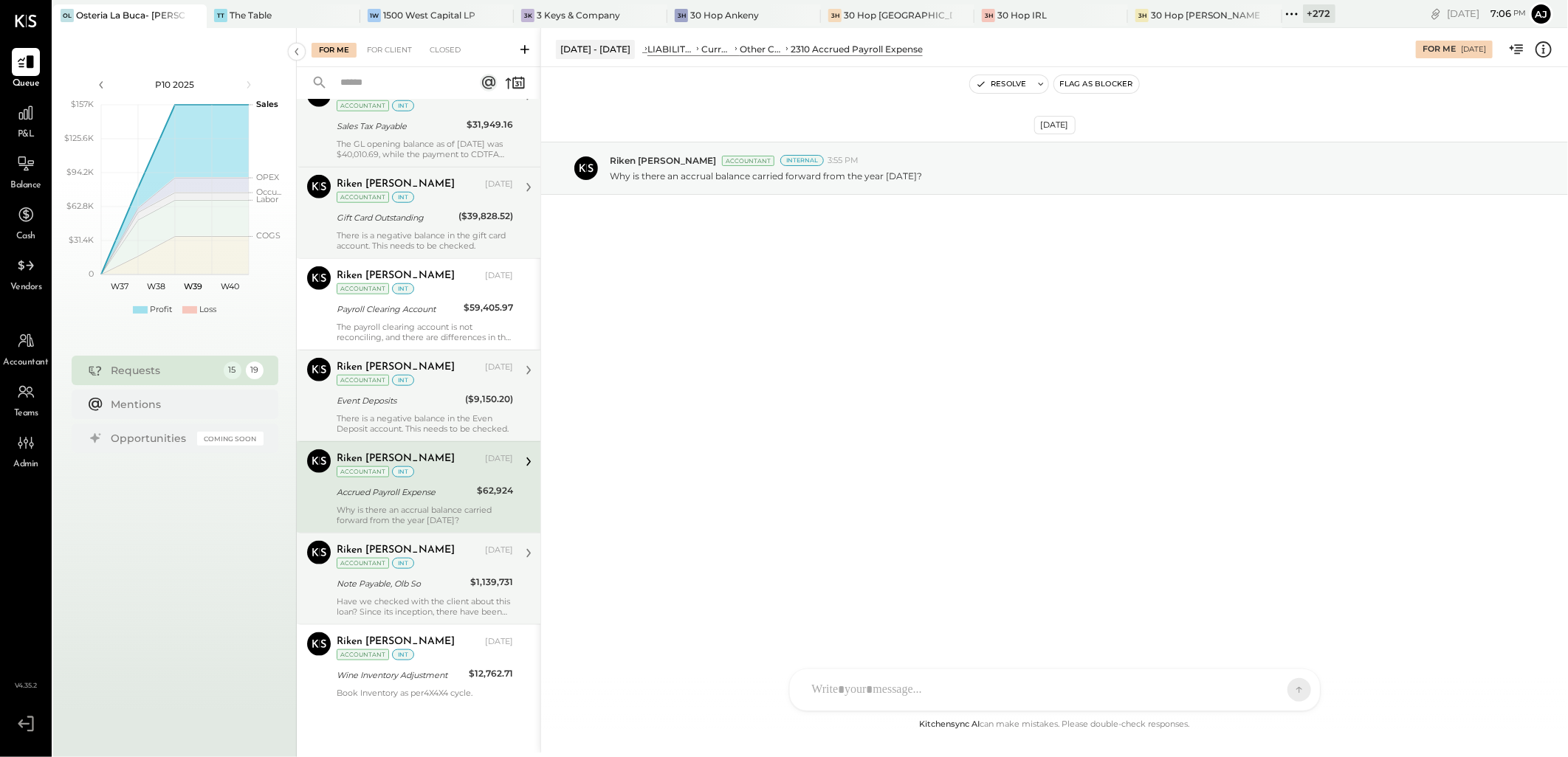
click at [428, 560] on div "Riken [PERSON_NAME] [DATE] Accountant int" at bounding box center [425, 555] width 177 height 30
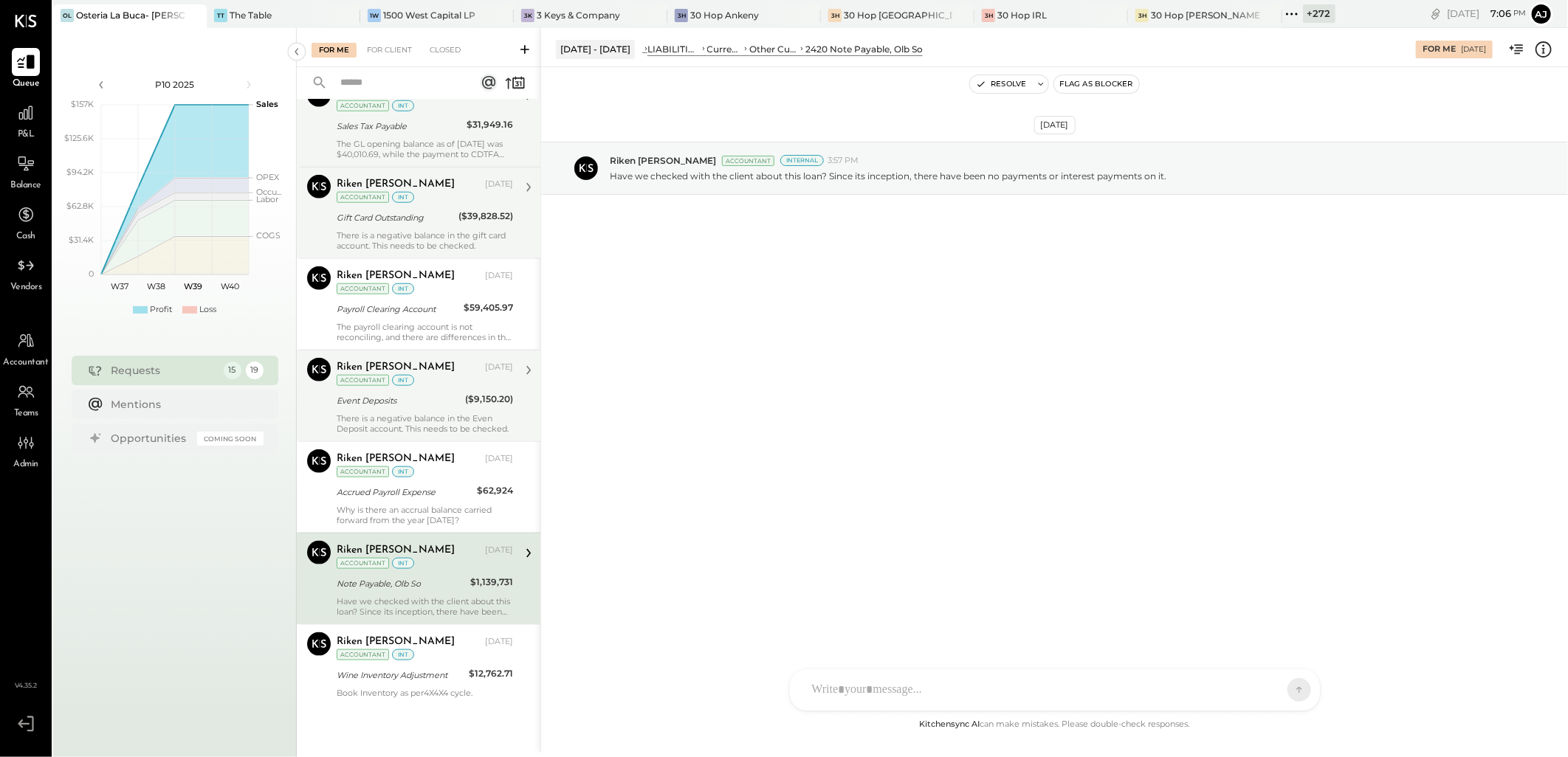
click at [33, 64] on icon at bounding box center [26, 62] width 18 height 14
